Goal: Check status: Check status

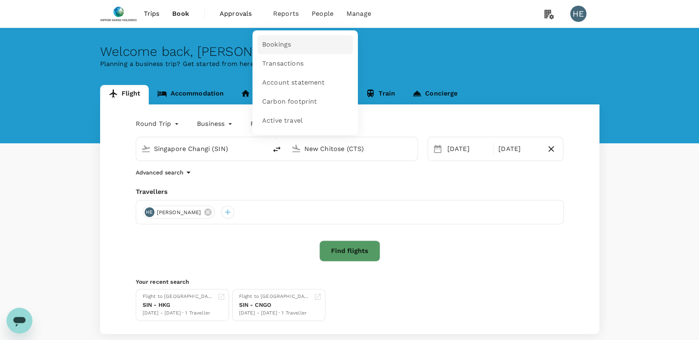
click at [275, 41] on span "Bookings" at bounding box center [276, 44] width 29 height 9
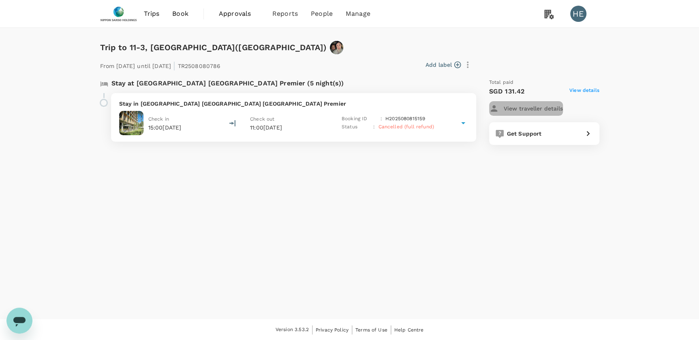
click at [548, 108] on p "View traveller details" at bounding box center [532, 108] width 59 height 8
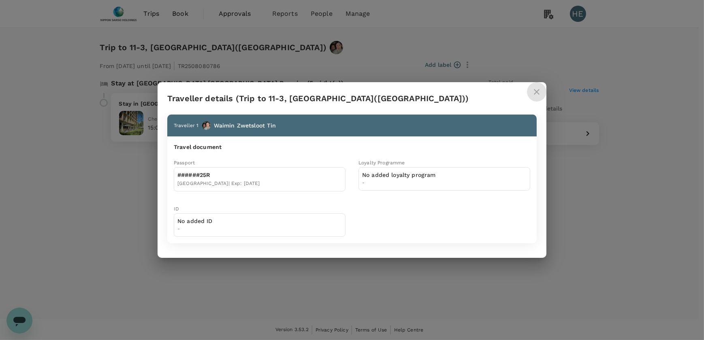
click at [536, 92] on icon "close" at bounding box center [537, 92] width 6 height 6
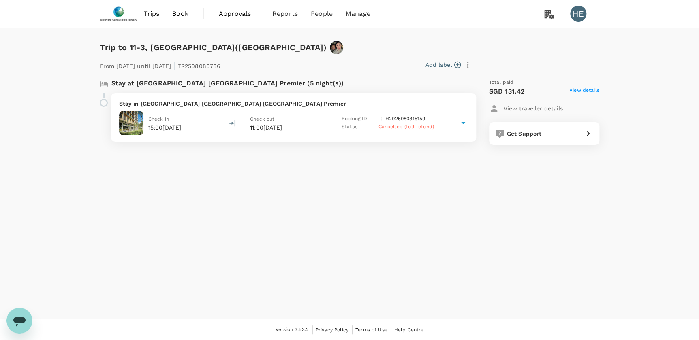
click at [464, 127] on icon at bounding box center [463, 123] width 10 height 10
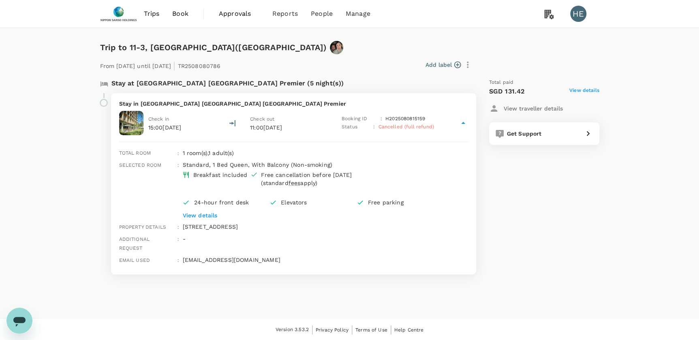
click at [587, 89] on span "View details" at bounding box center [584, 92] width 30 height 10
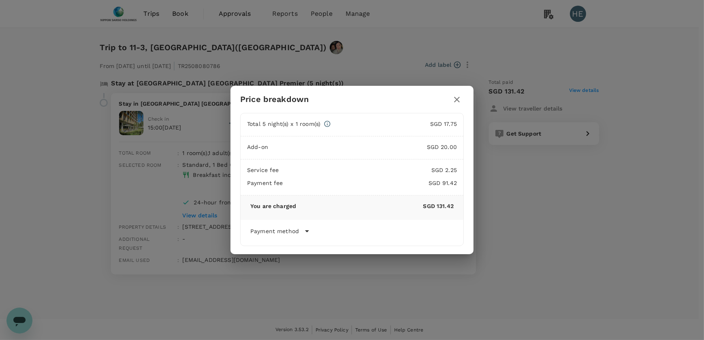
click at [288, 231] on p "Payment method" at bounding box center [274, 231] width 49 height 8
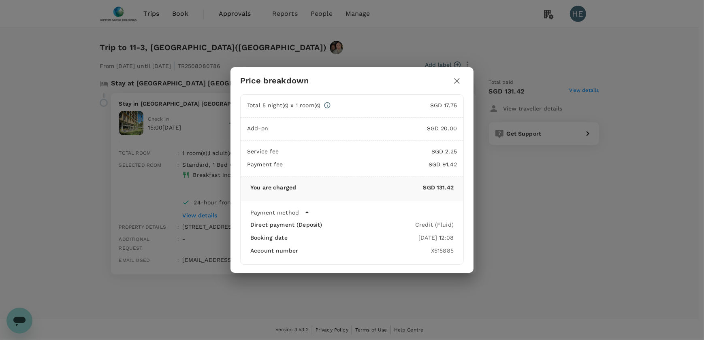
click at [457, 82] on icon "button" at bounding box center [457, 81] width 10 height 10
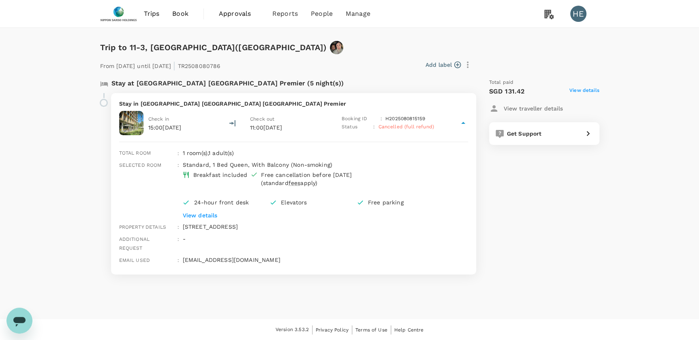
click at [243, 13] on span "Approvals" at bounding box center [239, 14] width 41 height 10
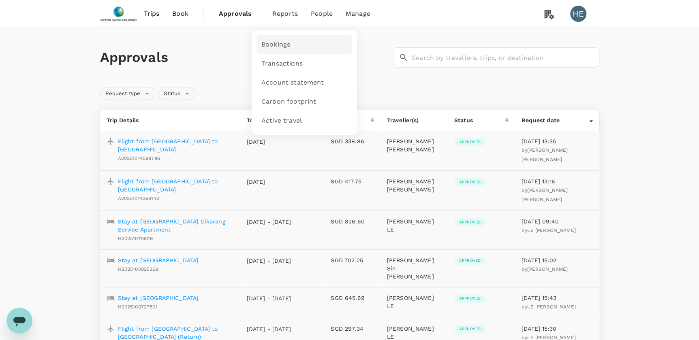
click at [278, 40] on link "Bookings" at bounding box center [304, 44] width 96 height 19
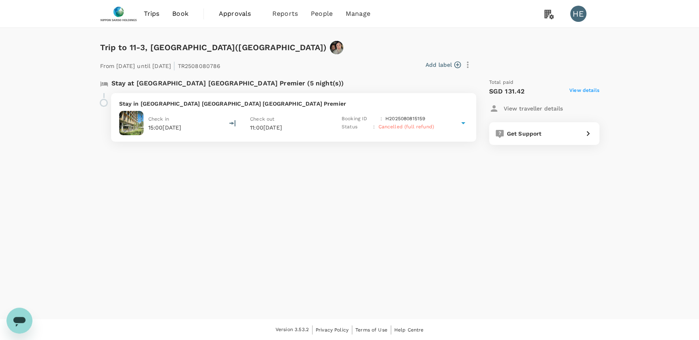
click at [458, 122] on icon at bounding box center [463, 123] width 10 height 10
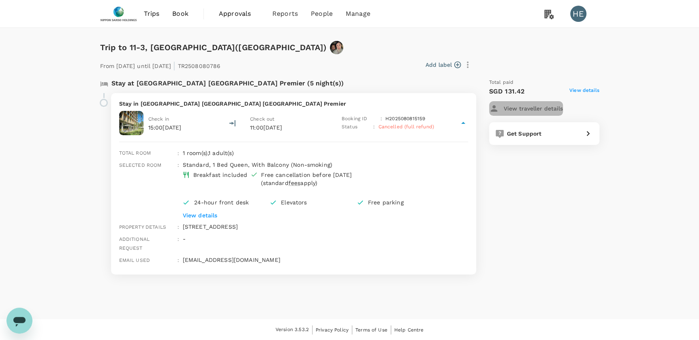
click at [553, 105] on p "View traveller details" at bounding box center [532, 108] width 59 height 8
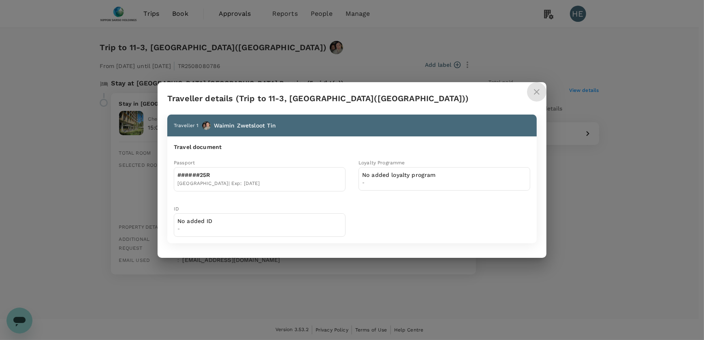
click at [537, 92] on icon "close" at bounding box center [537, 92] width 6 height 6
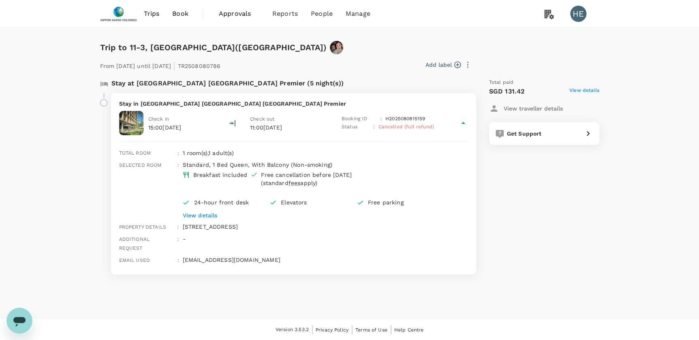
click at [592, 89] on span "View details" at bounding box center [584, 92] width 30 height 10
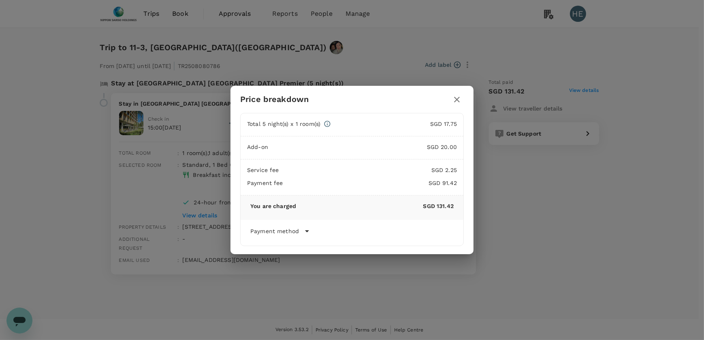
click at [457, 100] on icon "button" at bounding box center [457, 100] width 6 height 6
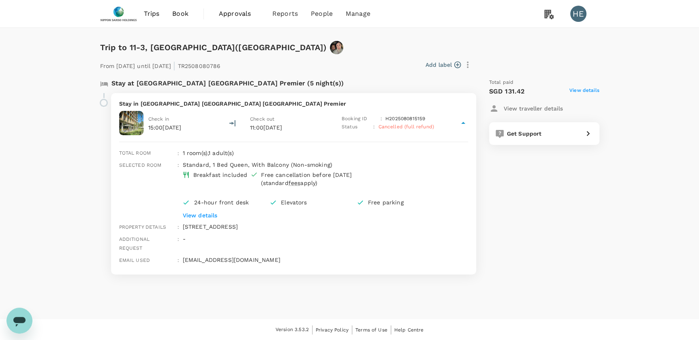
click at [468, 67] on icon "button" at bounding box center [468, 65] width 10 height 10
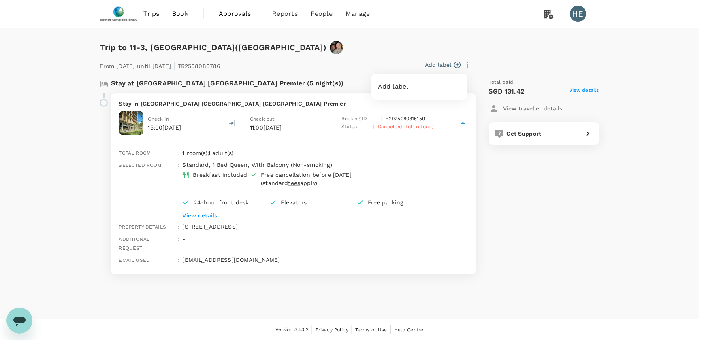
click at [570, 233] on div at bounding box center [352, 170] width 704 height 340
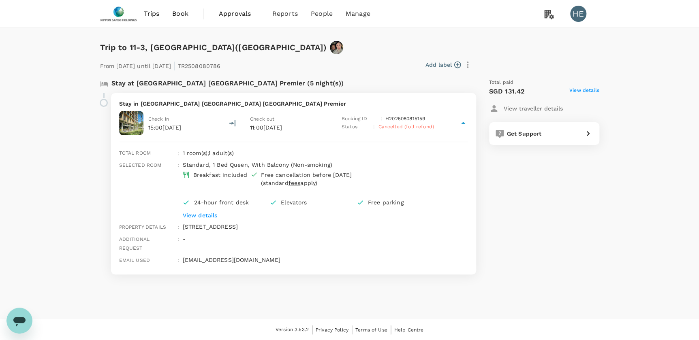
click at [532, 108] on p "View traveller details" at bounding box center [532, 108] width 59 height 8
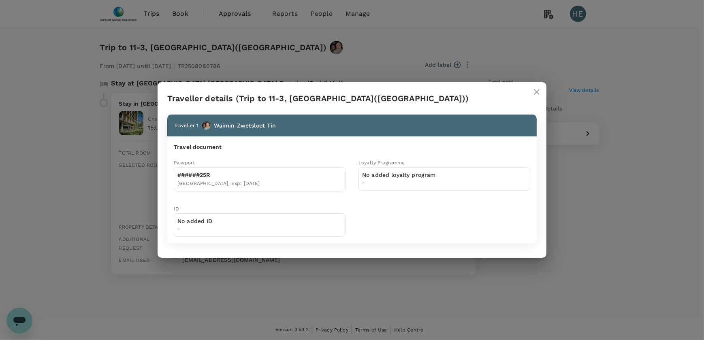
click at [535, 95] on icon "close" at bounding box center [537, 92] width 10 height 10
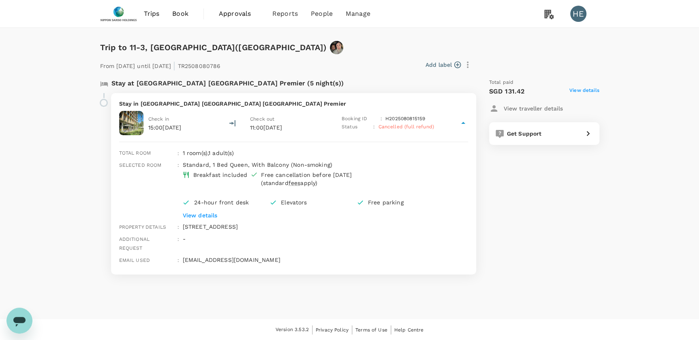
click at [463, 125] on icon at bounding box center [463, 123] width 10 height 10
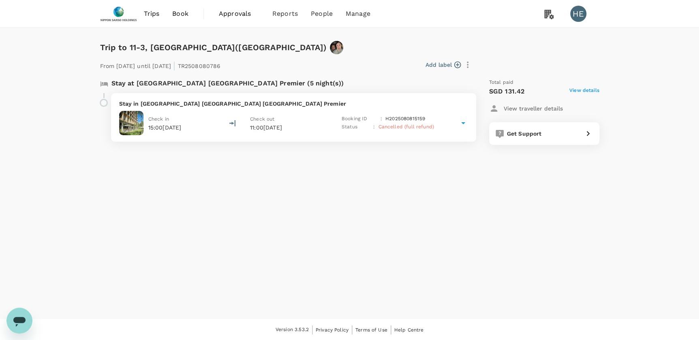
click at [463, 123] on icon at bounding box center [463, 123] width 10 height 10
